Goal: Information Seeking & Learning: Find specific fact

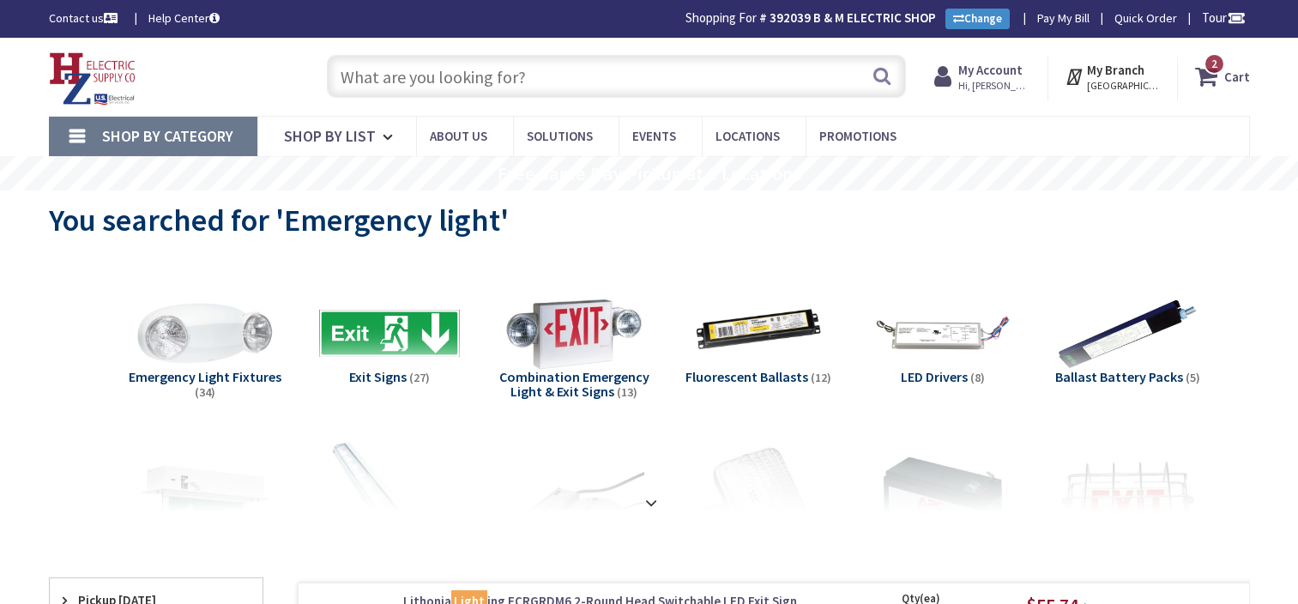
drag, startPoint x: 0, startPoint y: 0, endPoint x: 482, endPoint y: 64, distance: 486.4
click at [482, 64] on input "text" at bounding box center [616, 76] width 579 height 43
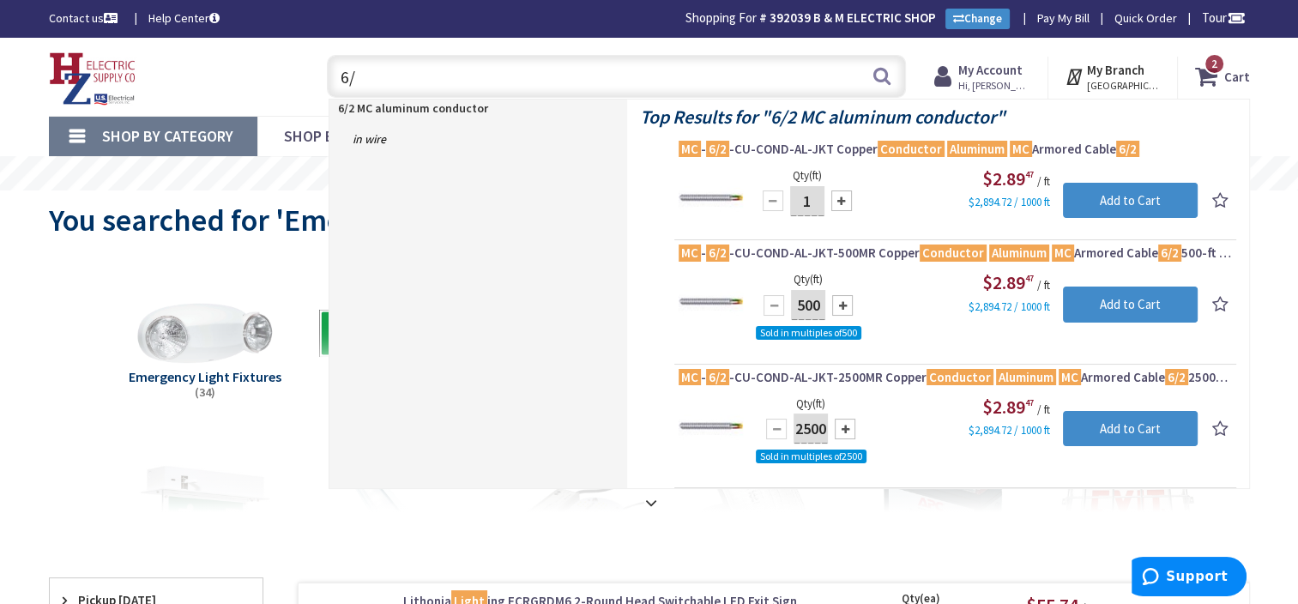
type input "6"
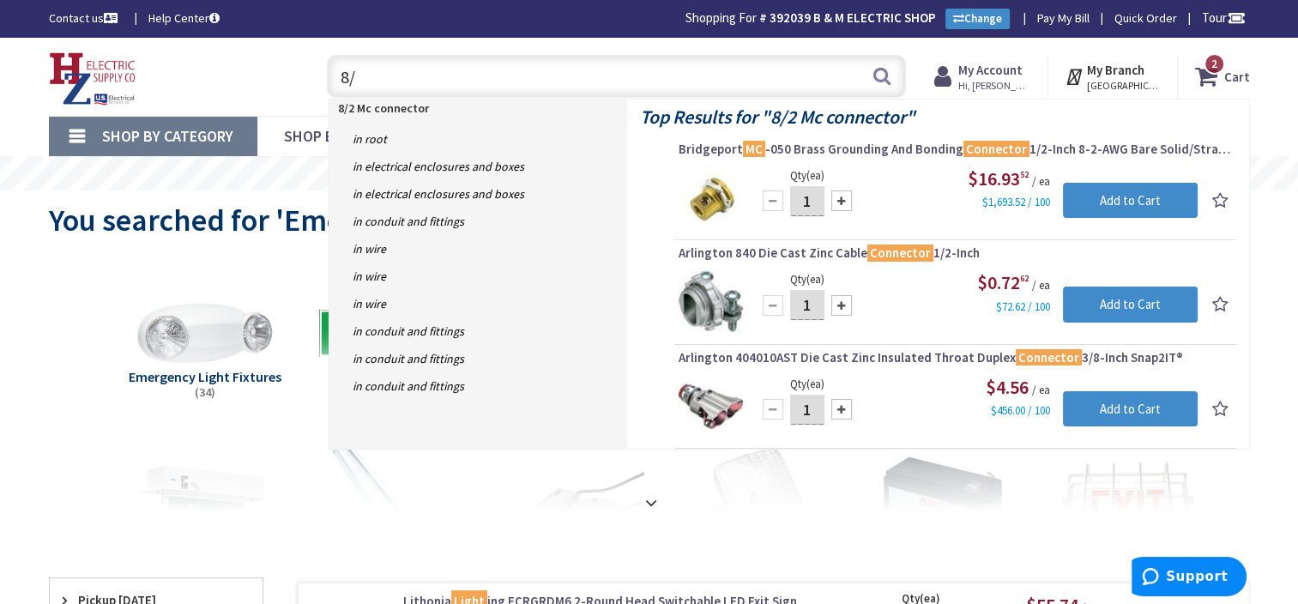
type input "8"
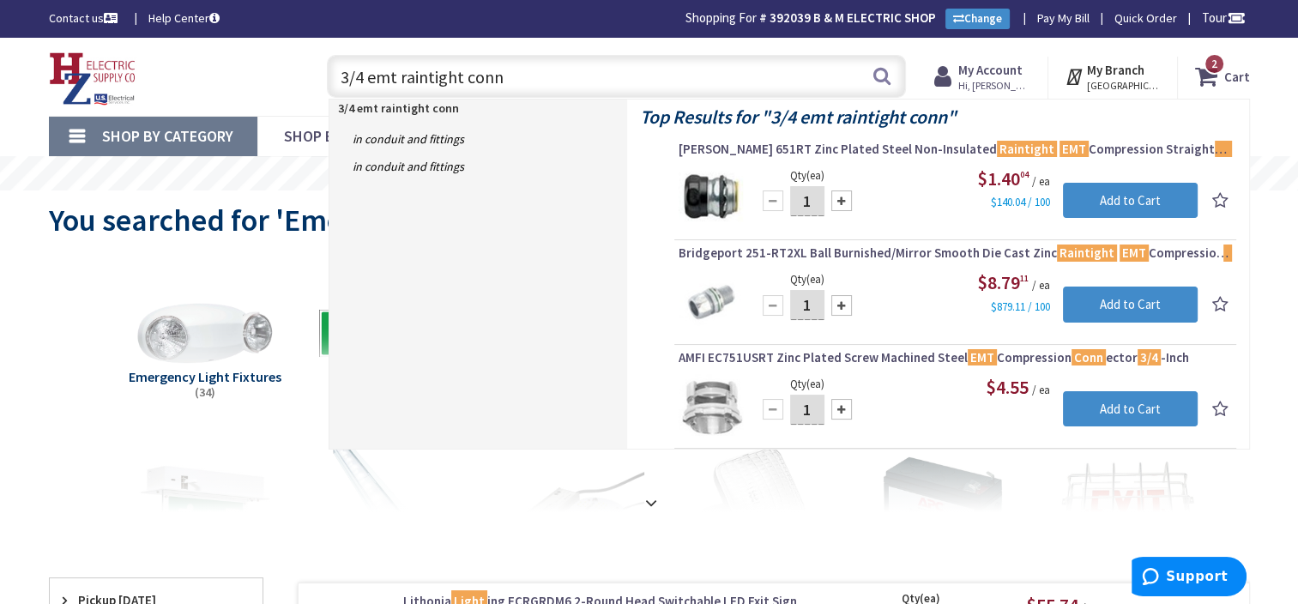
drag, startPoint x: 531, startPoint y: 82, endPoint x: 400, endPoint y: 78, distance: 131.4
click at [400, 78] on input "3/4 emt raintight conn" at bounding box center [616, 76] width 579 height 43
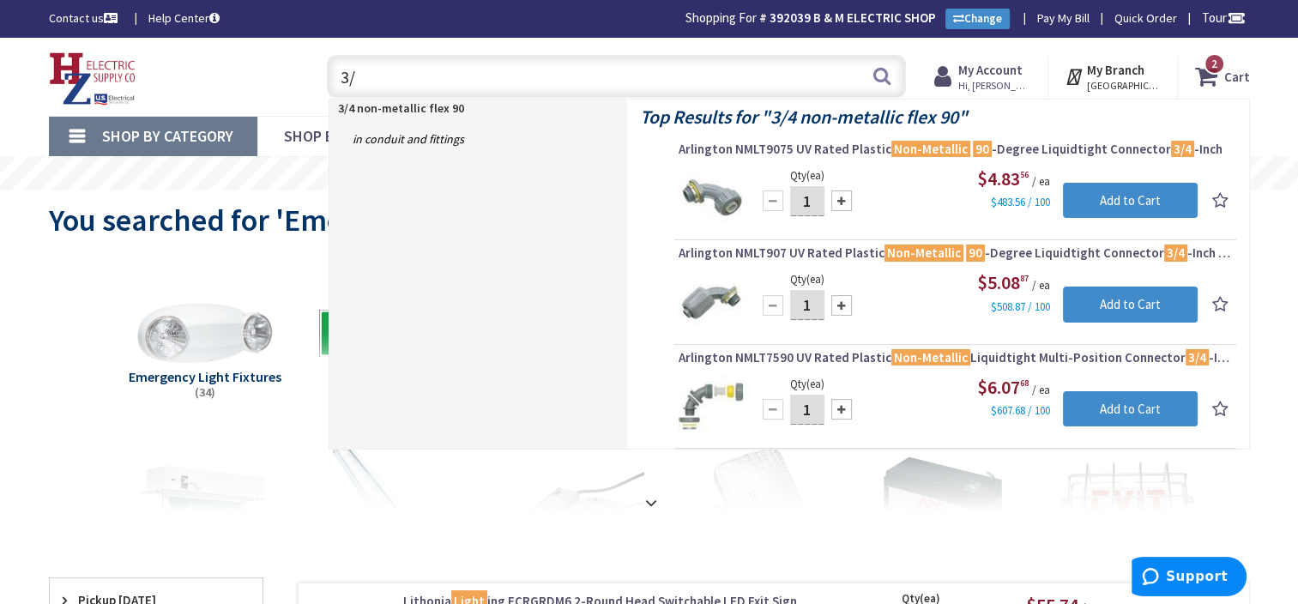
type input "3"
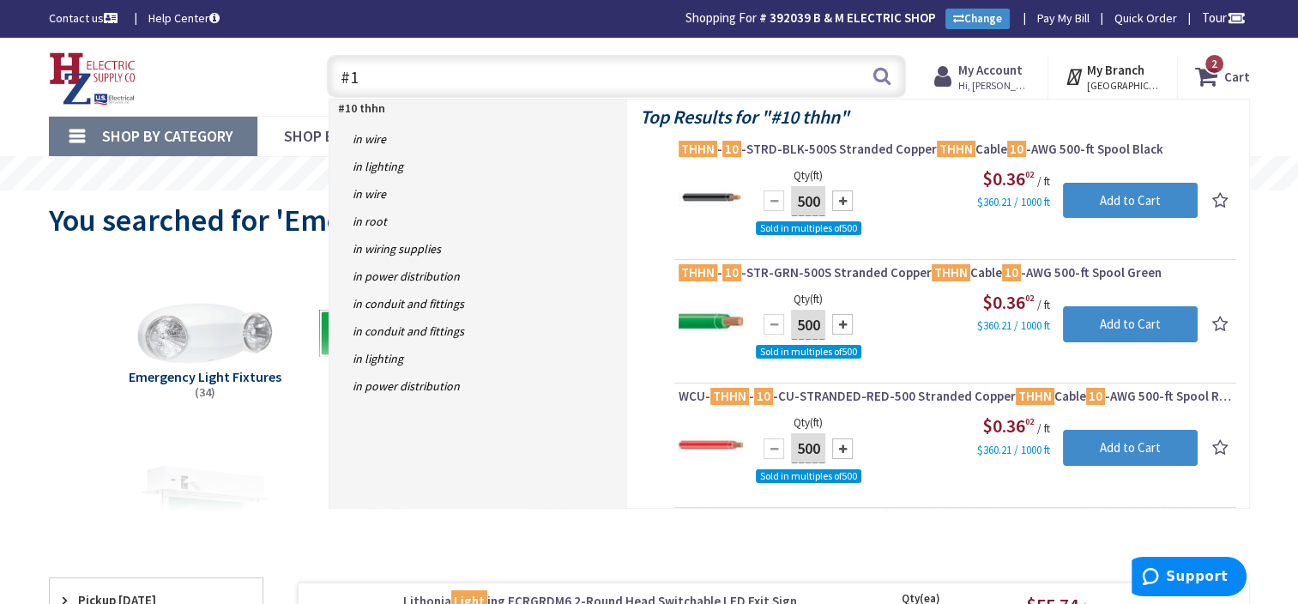
type input "#"
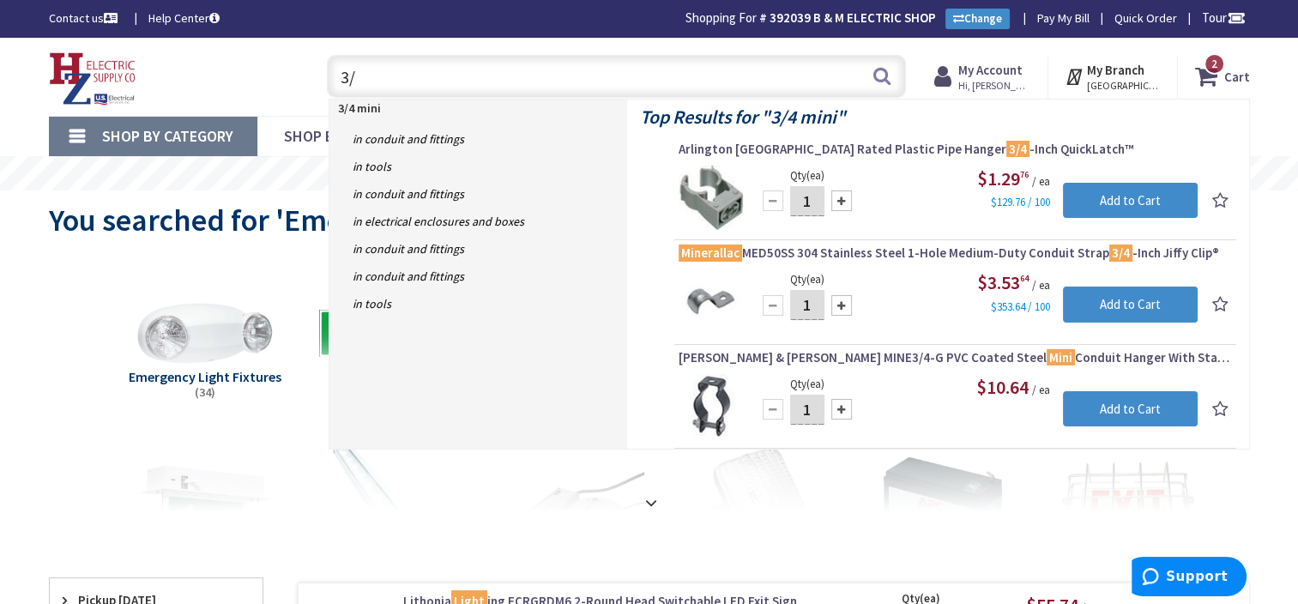
type input "3"
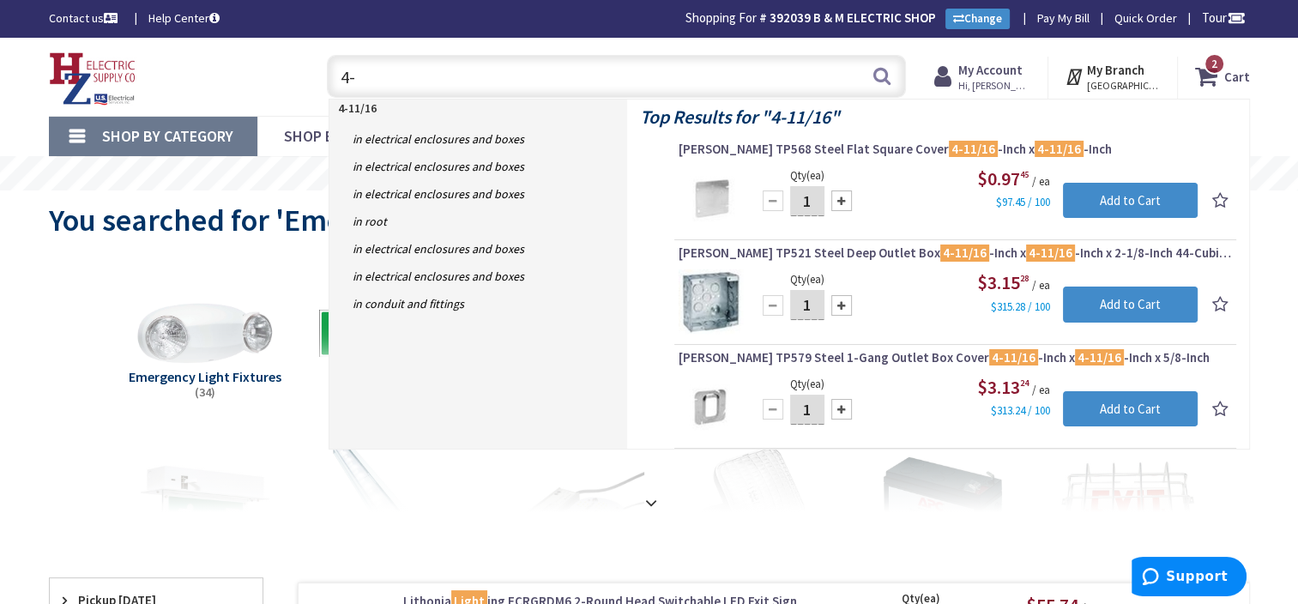
type input "4"
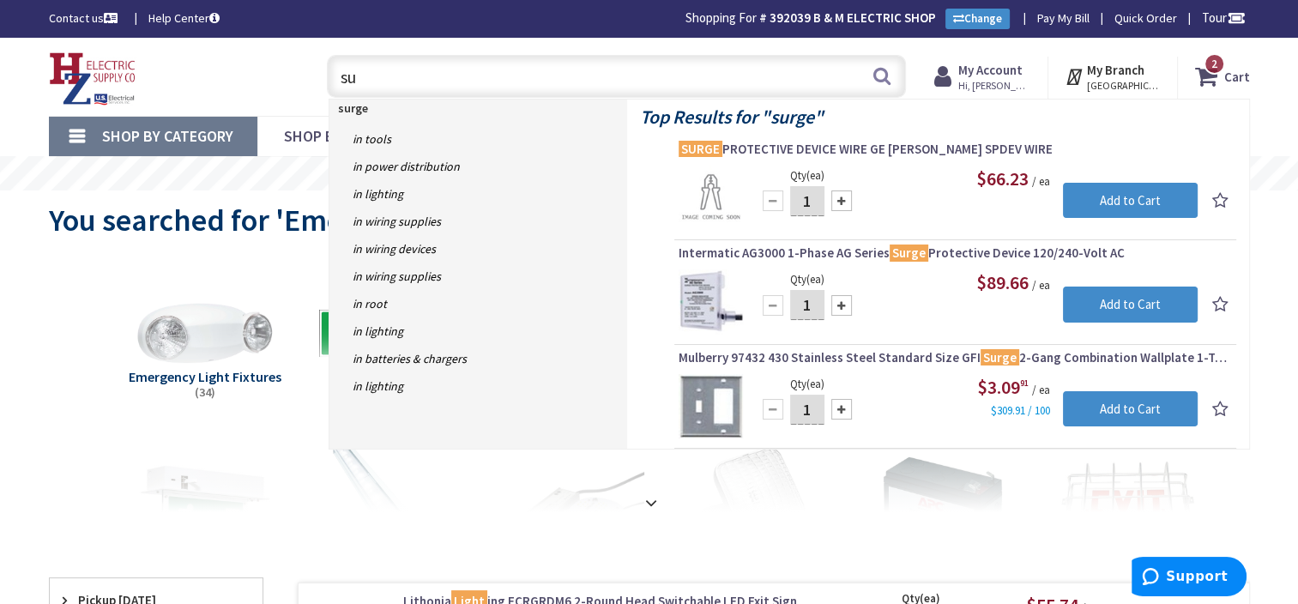
type input "s"
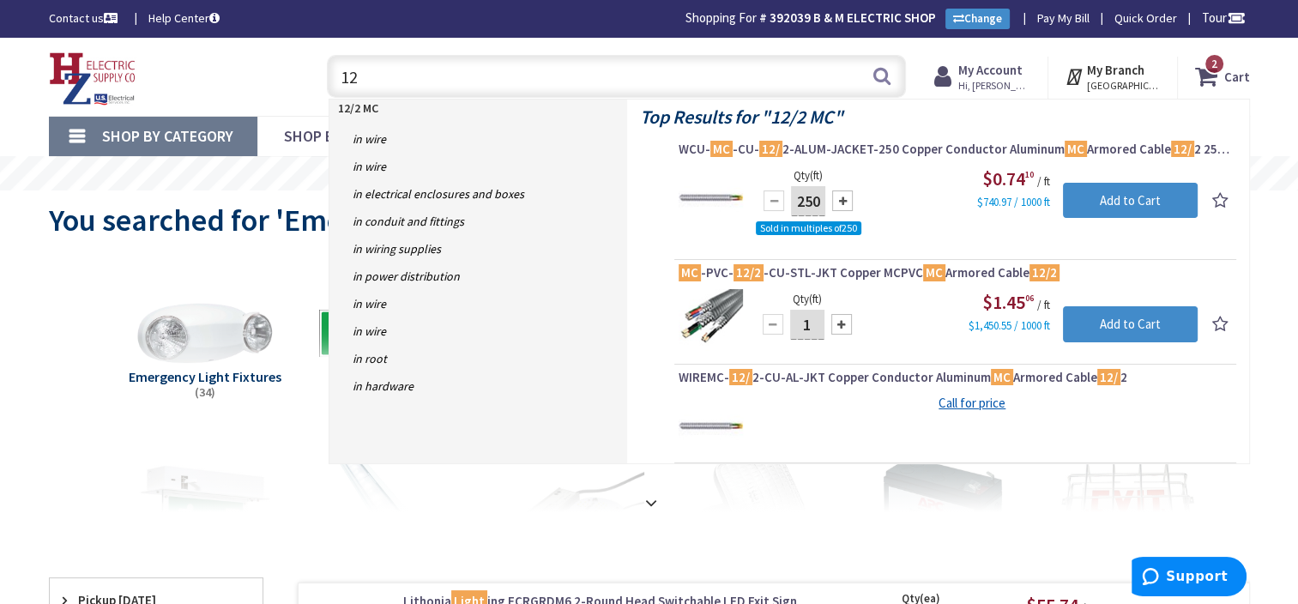
type input "1"
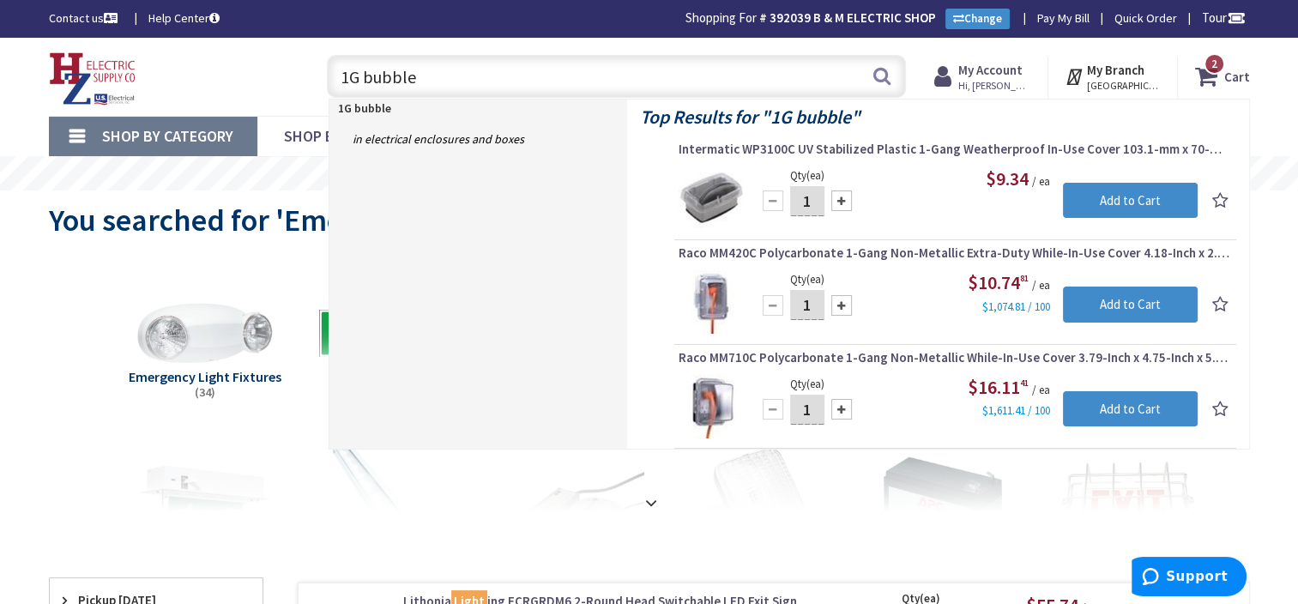
type input "1G bubble"
